Goal: Task Accomplishment & Management: Use online tool/utility

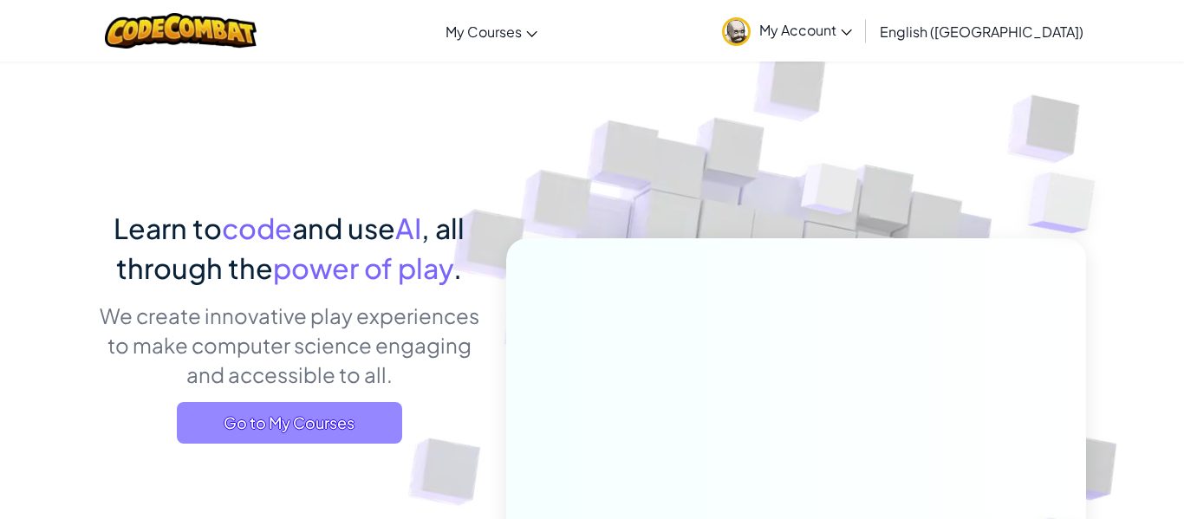
click at [391, 411] on span "Go to My Courses" at bounding box center [289, 423] width 225 height 42
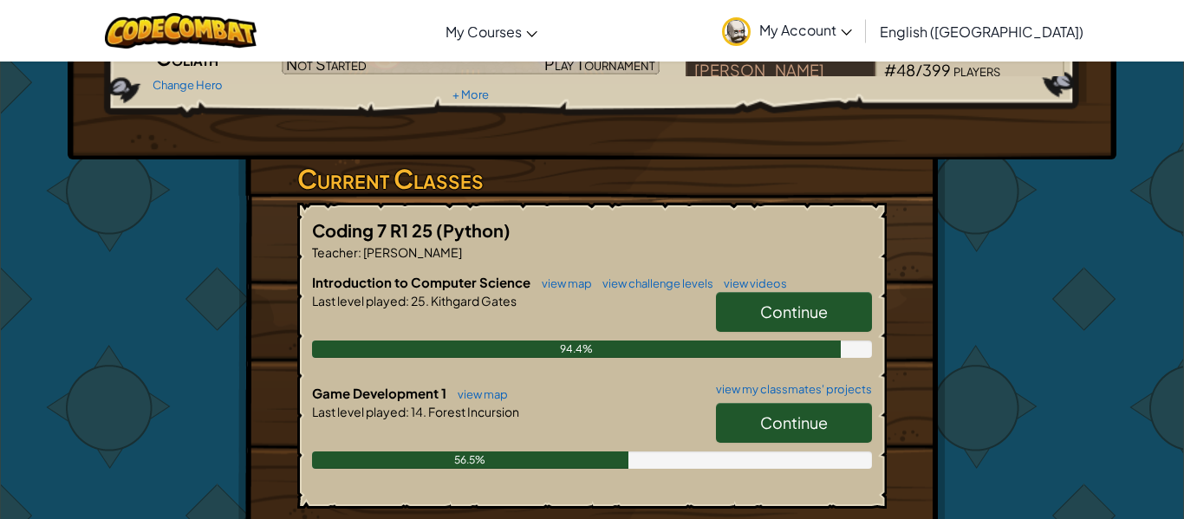
scroll to position [211, 0]
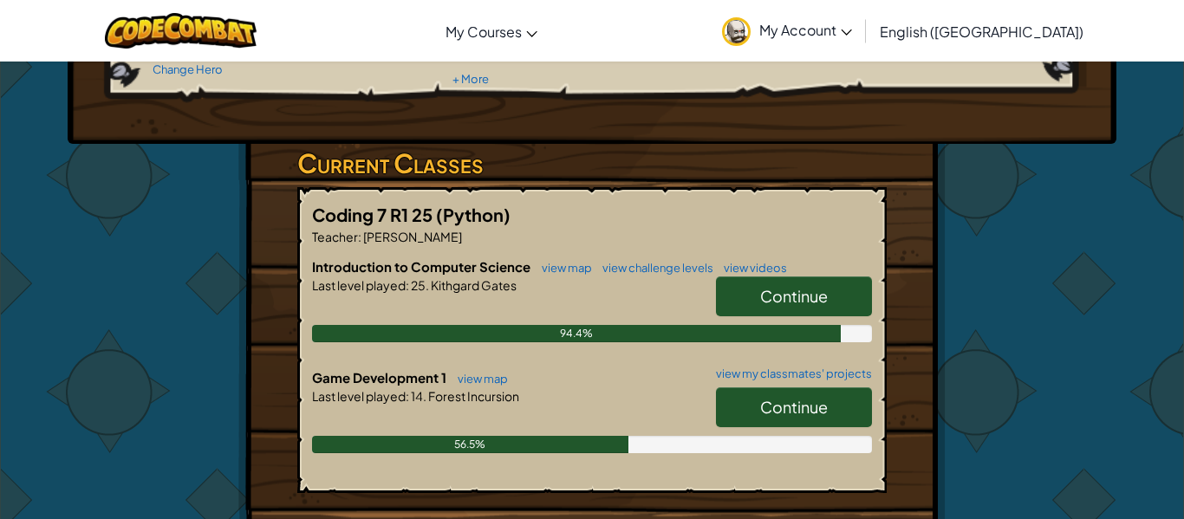
click at [842, 407] on link "Continue" at bounding box center [794, 407] width 156 height 40
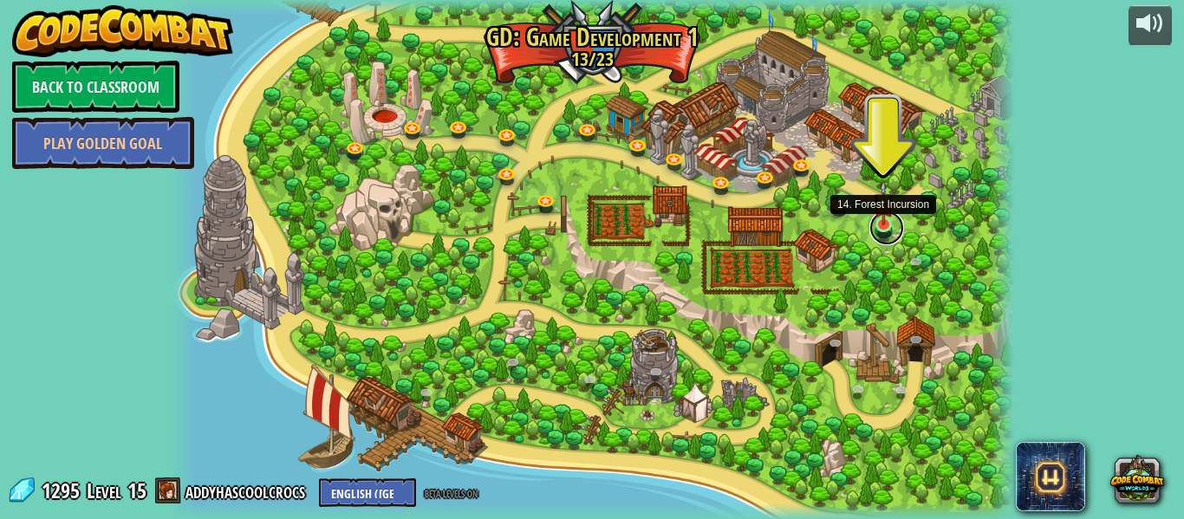
click at [887, 229] on link at bounding box center [886, 228] width 35 height 35
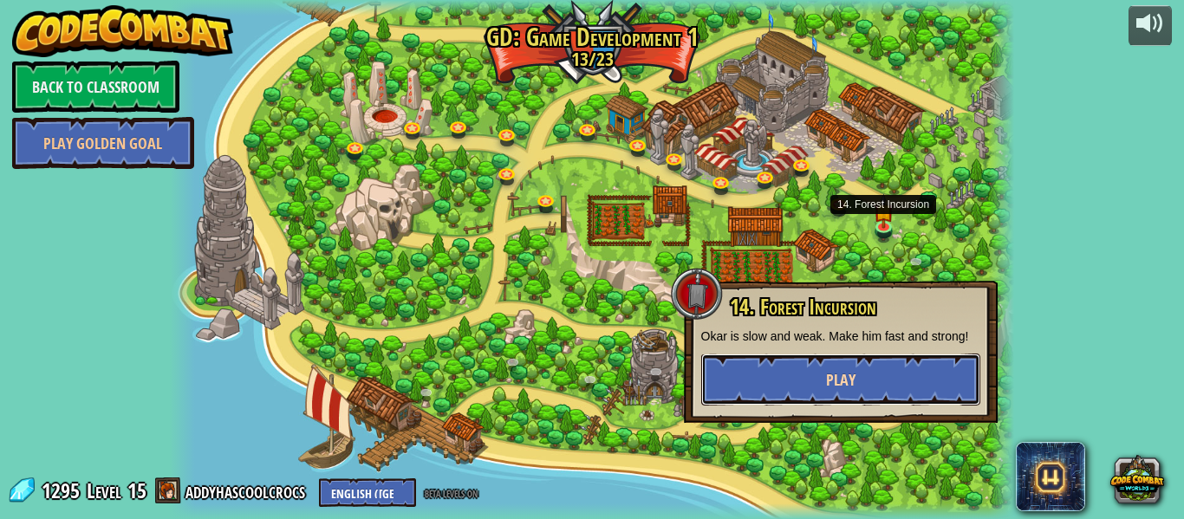
click at [894, 385] on button "Play" at bounding box center [840, 380] width 279 height 52
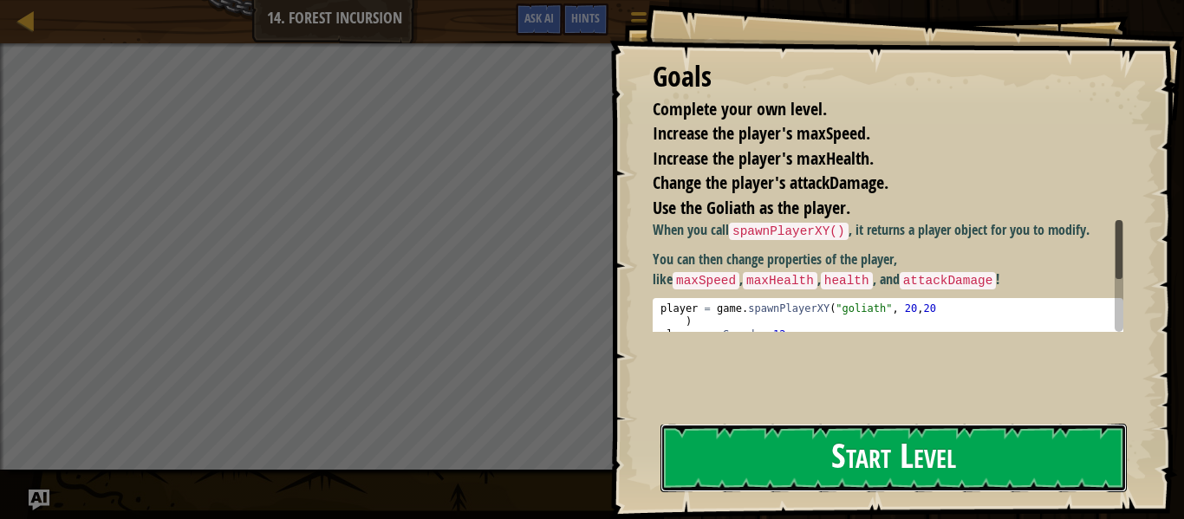
click at [896, 439] on button "Start Level" at bounding box center [893, 458] width 466 height 68
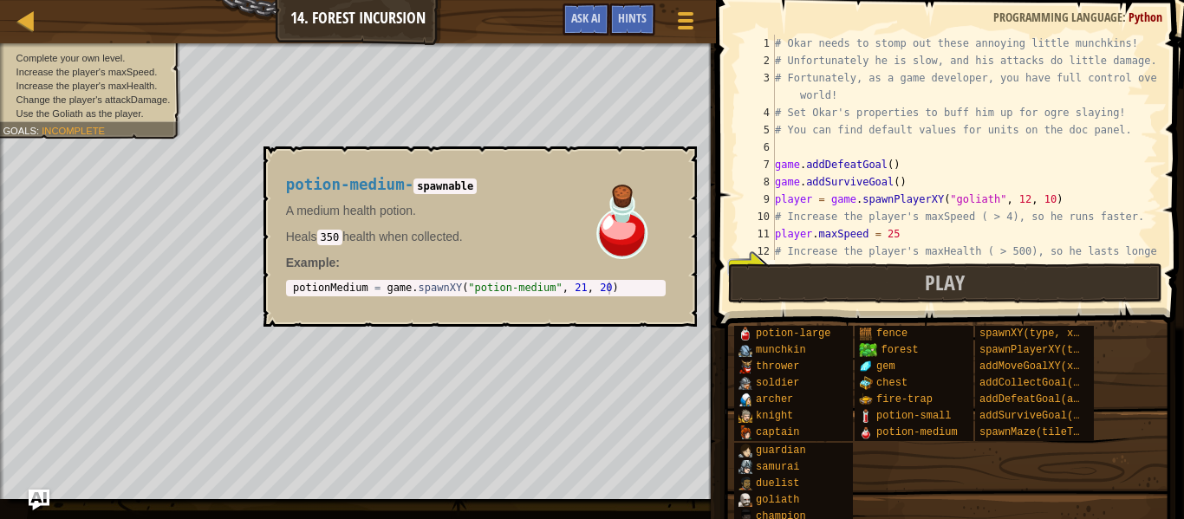
scroll to position [104, 0]
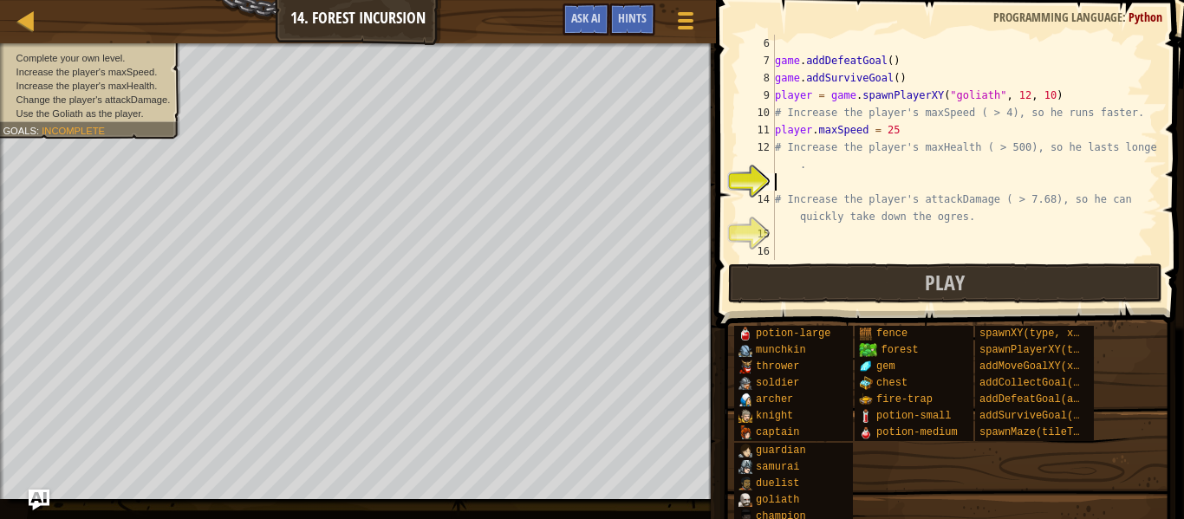
click at [862, 162] on div "game . addDefeatGoal ( ) game . addSurviveGoal ( ) player = game . spawnPlayerX…" at bounding box center [964, 165] width 387 height 260
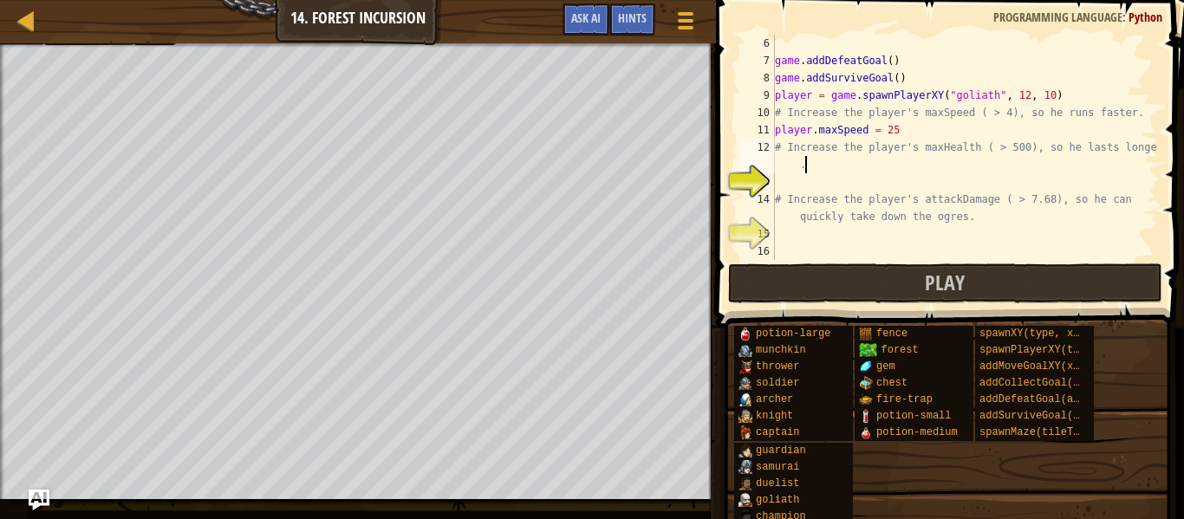
type textarea "# Increase the player's maxHealth ( > 500), so he lasts longer"
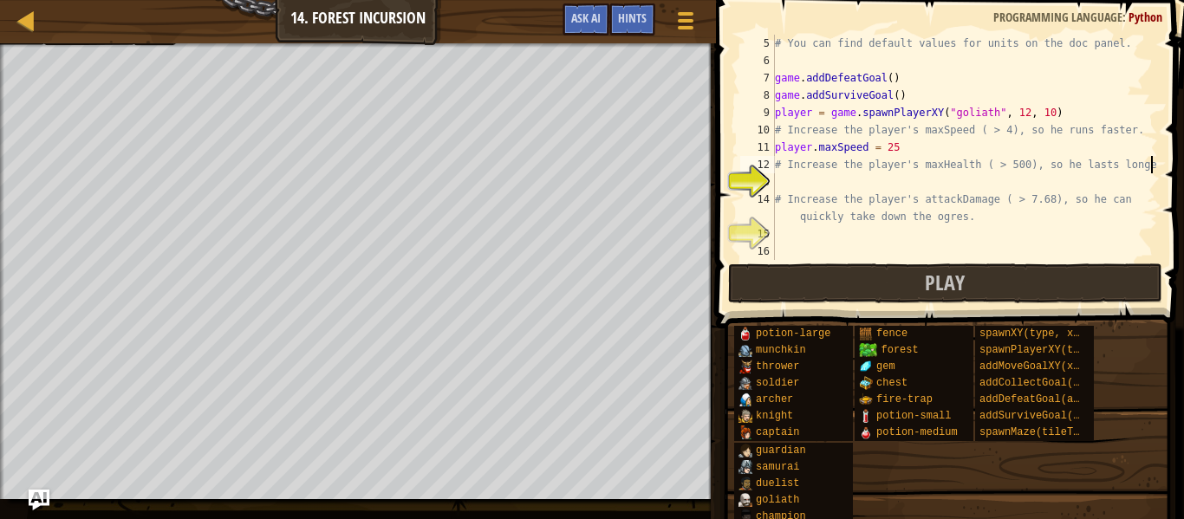
scroll to position [8, 0]
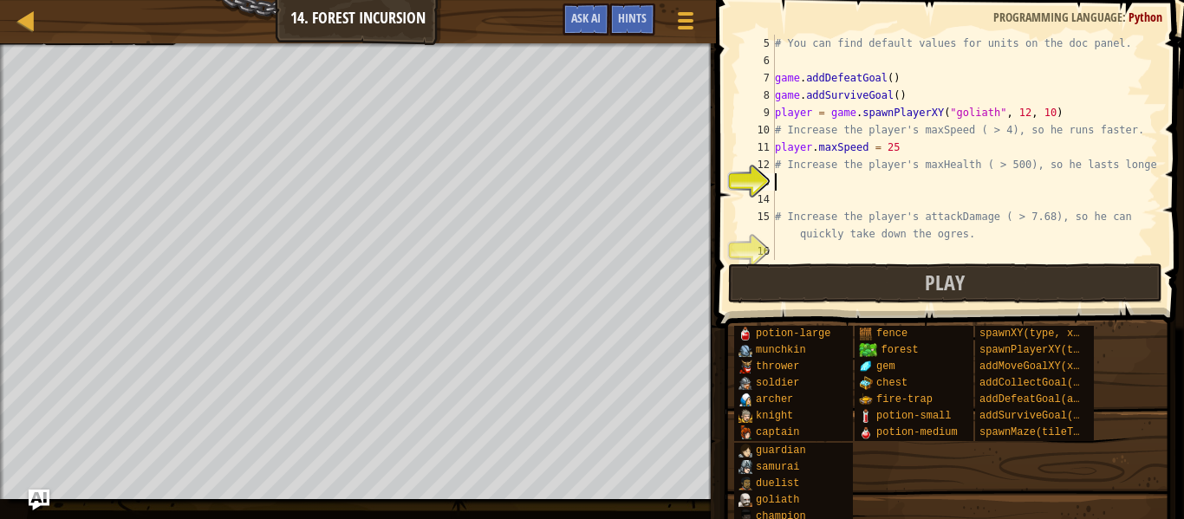
type textarea "p"
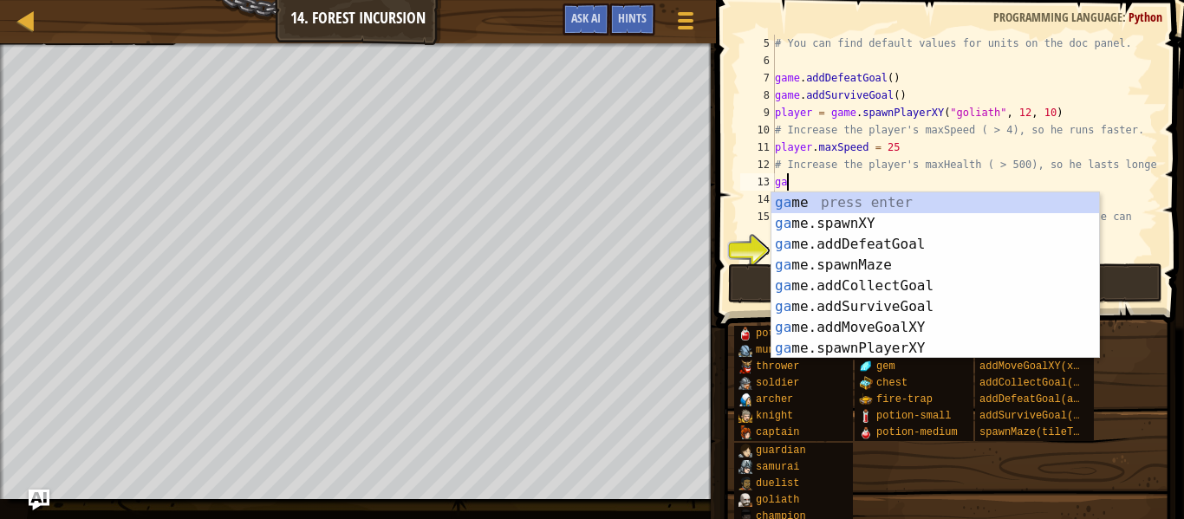
scroll to position [8, 1]
type textarea "g"
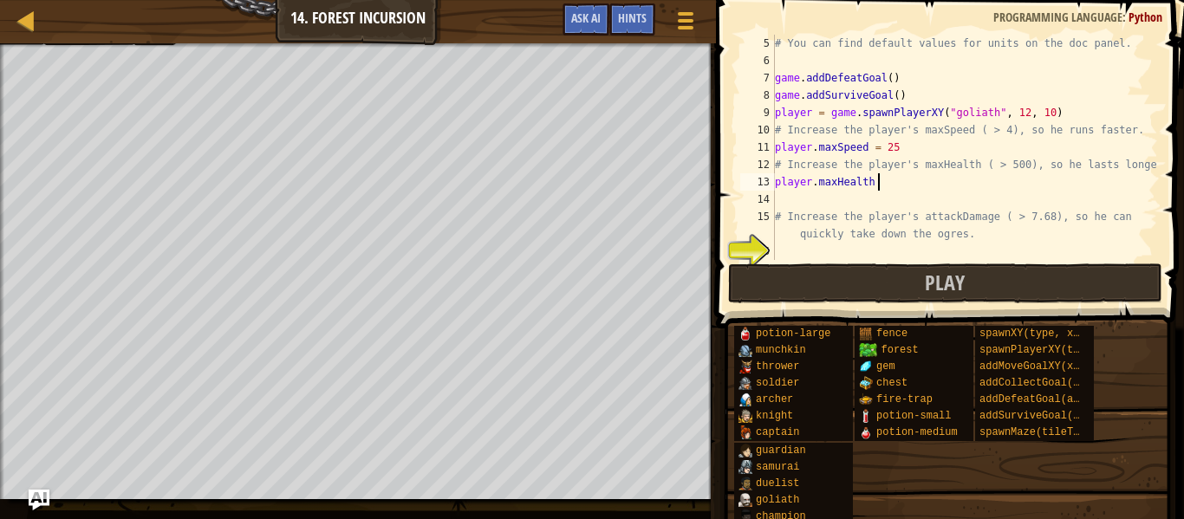
scroll to position [8, 15]
type textarea "player.maxHealth = 1000"
click at [828, 202] on div "# You can find default values for units on the doc panel. game . addDefeatGoal …" at bounding box center [964, 165] width 387 height 260
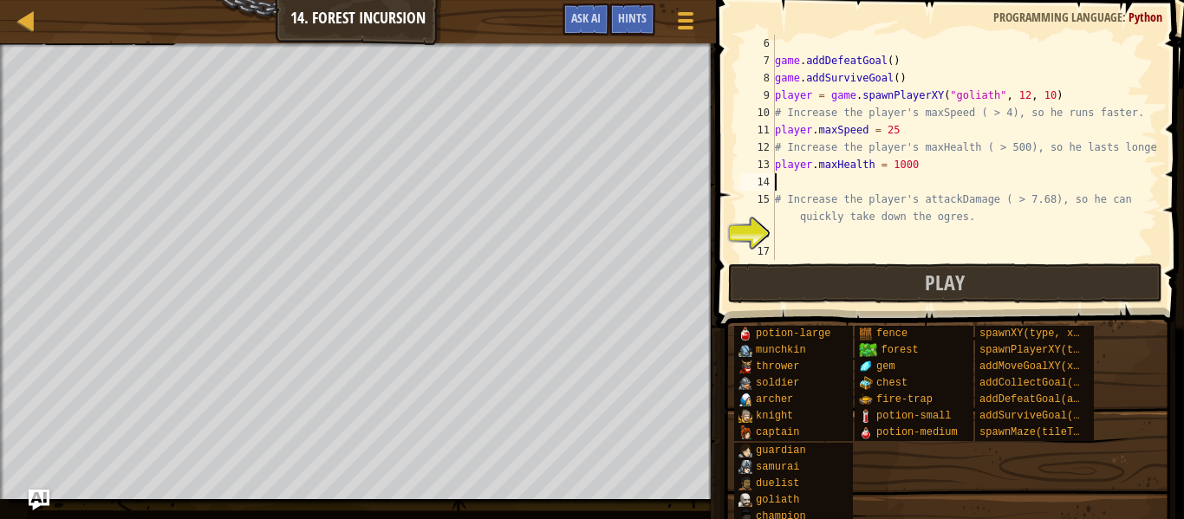
click at [861, 241] on div "game . addDefeatGoal ( ) game . addSurviveGoal ( ) player = game . spawnPlayerX…" at bounding box center [964, 165] width 387 height 260
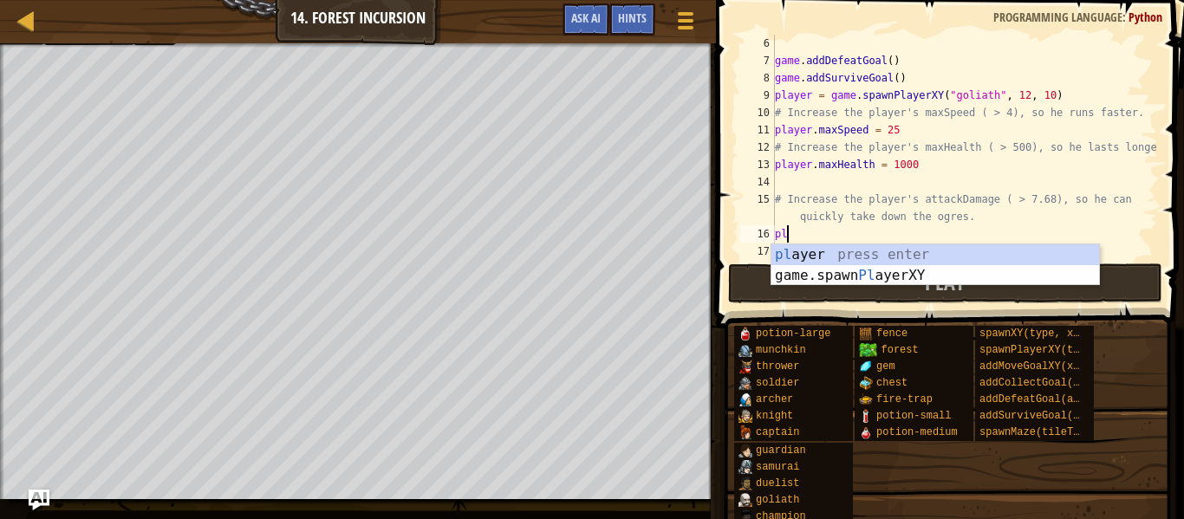
type textarea "pla"
